Goal: Information Seeking & Learning: Learn about a topic

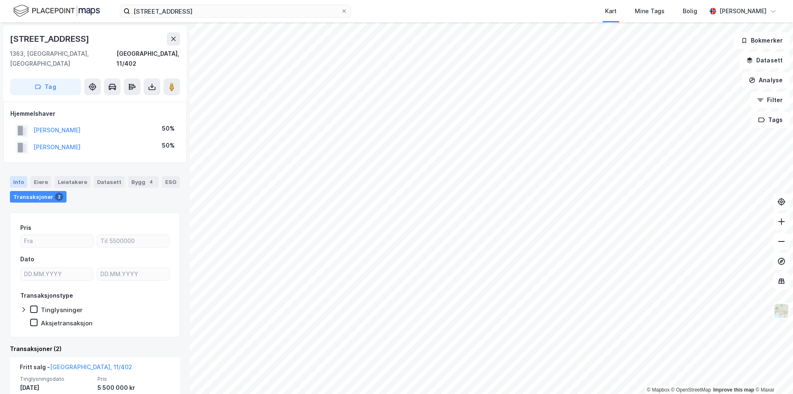
click at [16, 176] on div "Info" at bounding box center [18, 182] width 17 height 12
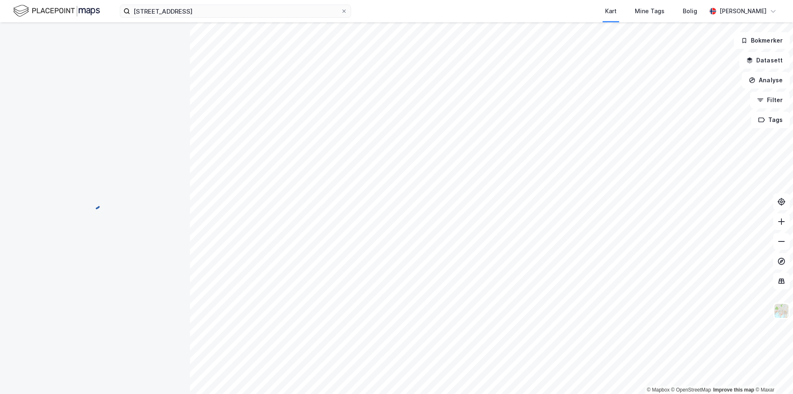
scroll to position [64, 0]
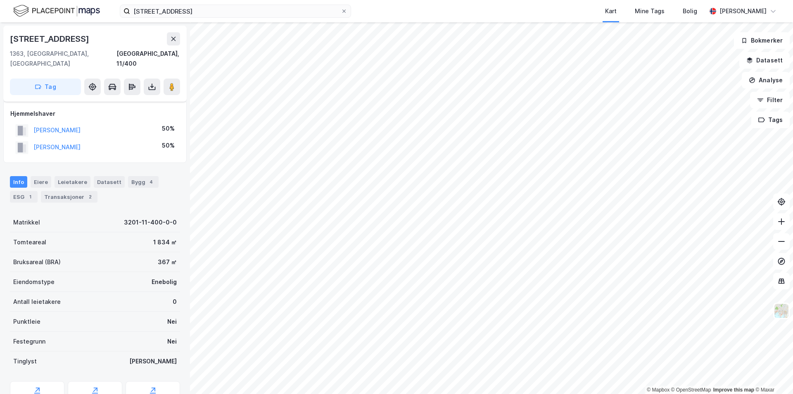
scroll to position [64, 0]
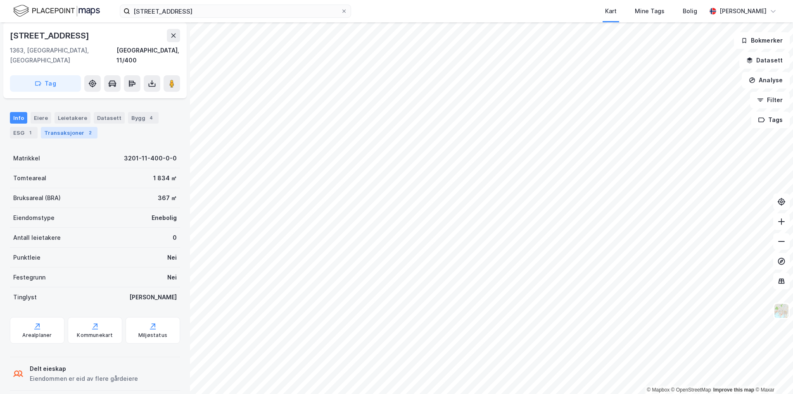
click at [52, 127] on div "Transaksjoner 2" at bounding box center [69, 133] width 57 height 12
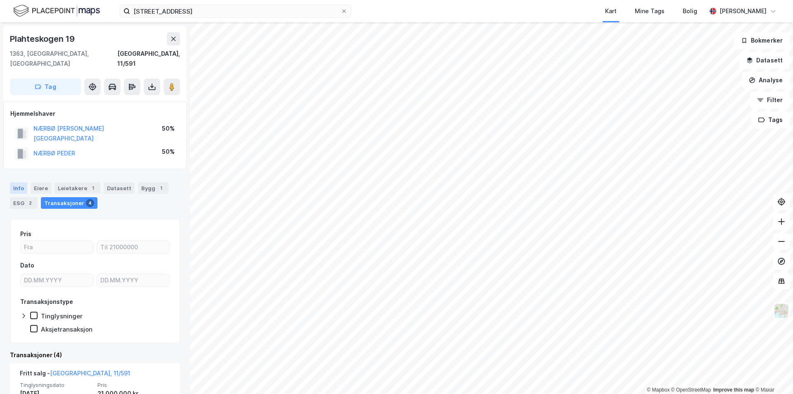
click at [19, 182] on div "Info" at bounding box center [18, 188] width 17 height 12
